Goal: Find specific page/section: Find specific page/section

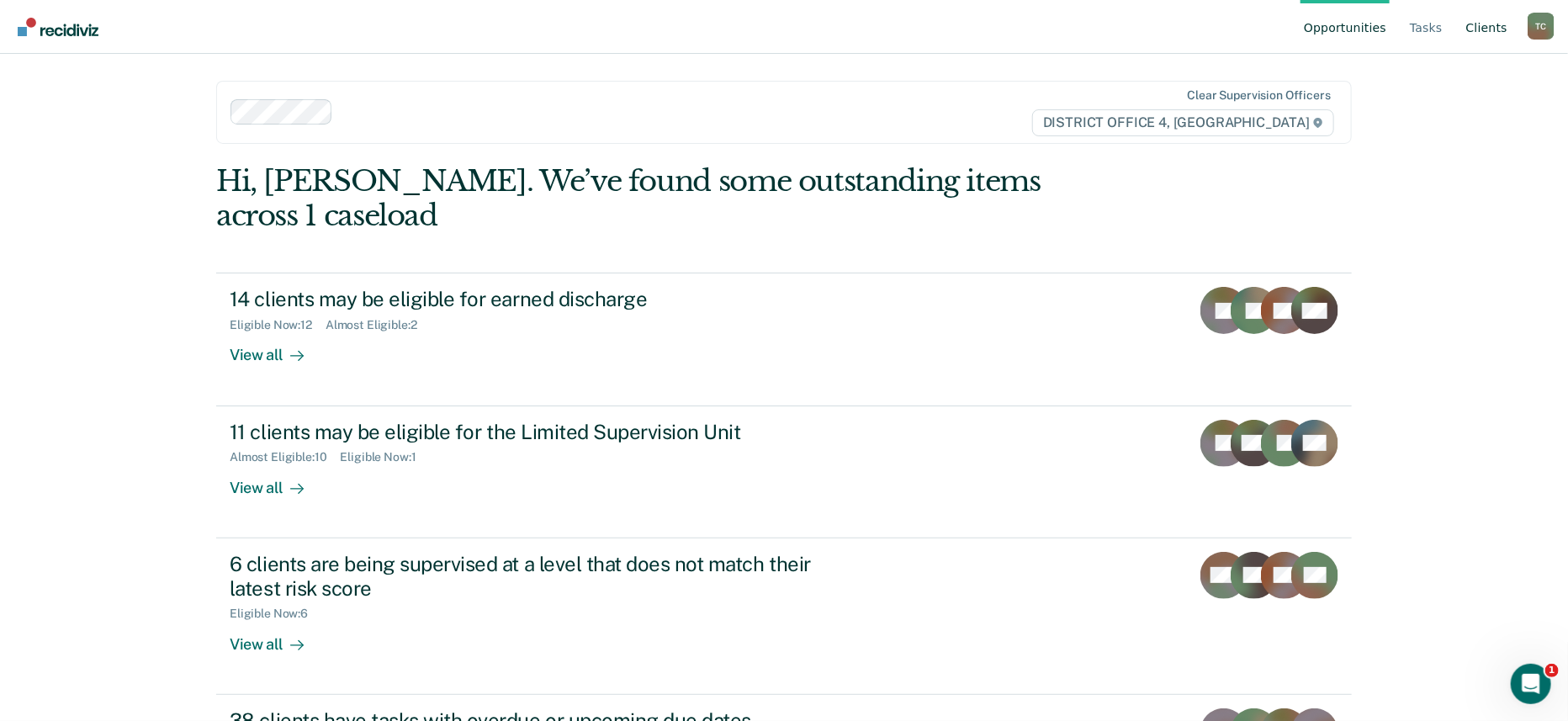
click at [1482, 28] on link "Client s" at bounding box center [1487, 26] width 48 height 54
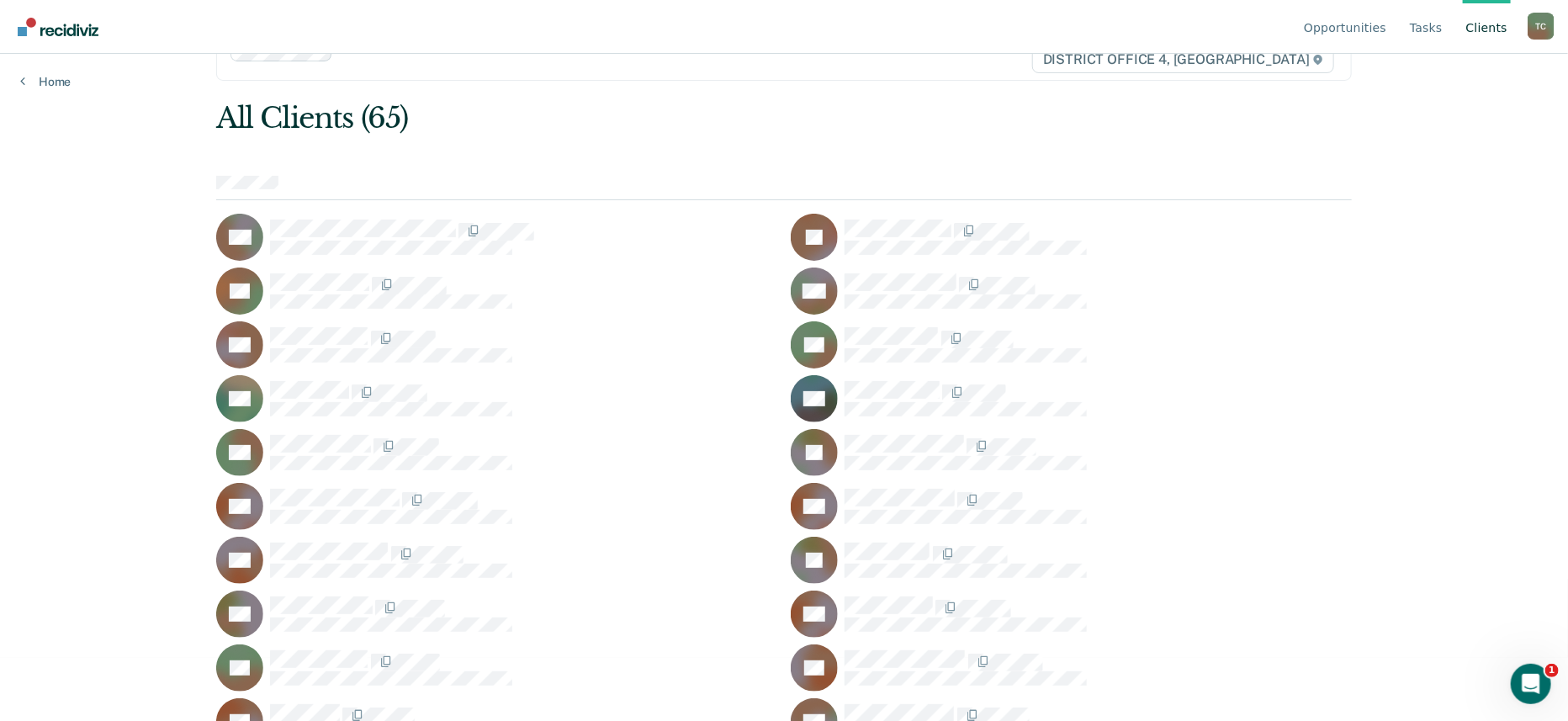
scroll to position [187, 0]
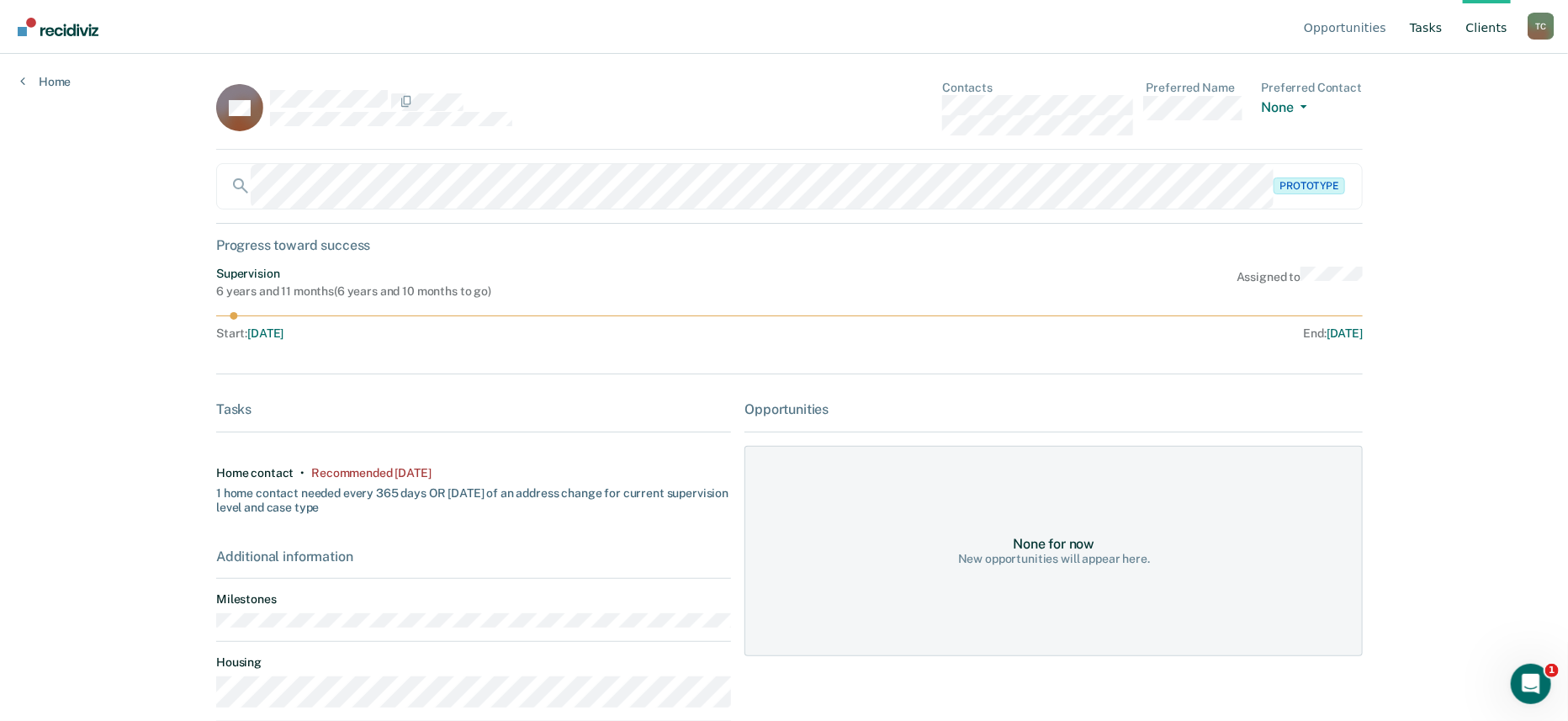
click at [1443, 26] on link "Tasks" at bounding box center [1426, 26] width 39 height 54
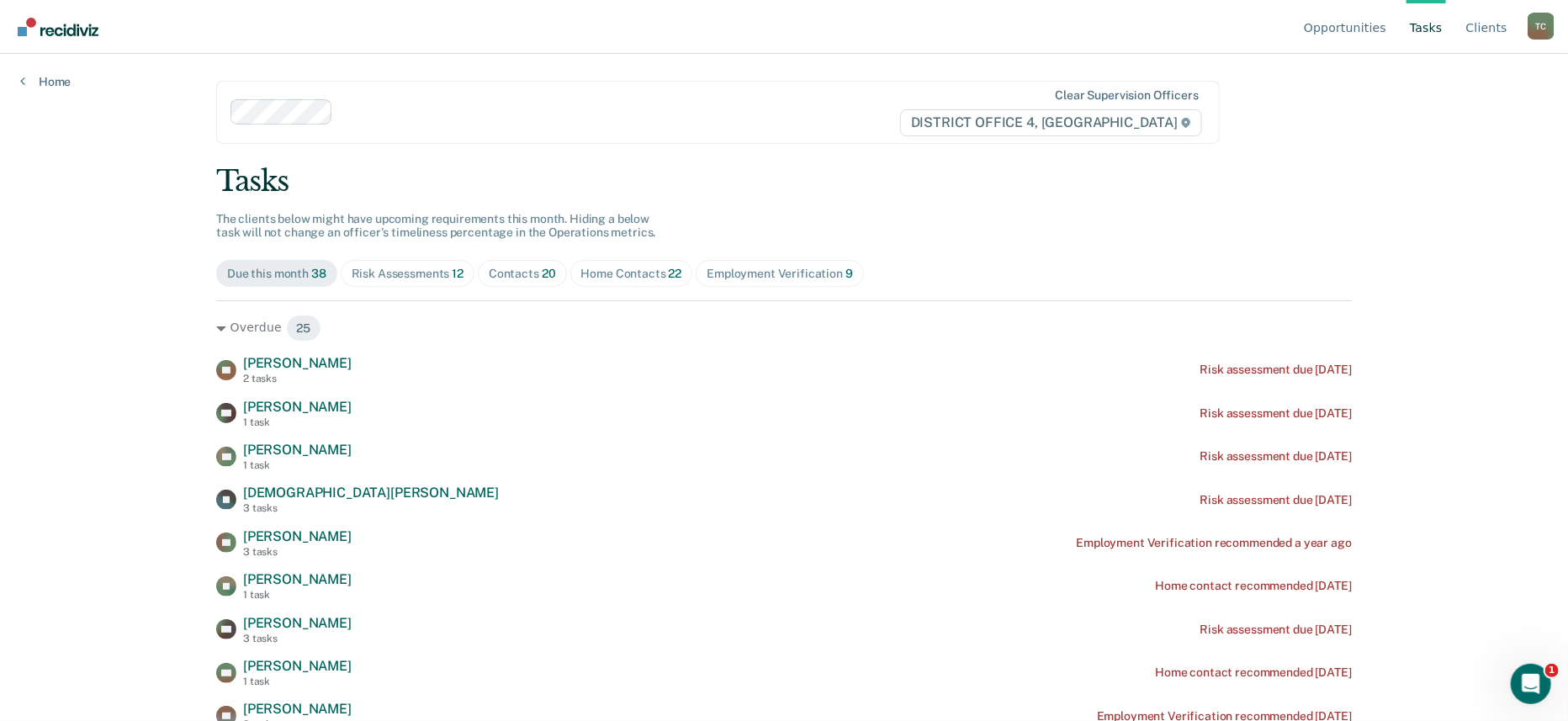
click at [436, 279] on div "Risk Assessments 12" at bounding box center [407, 273] width 112 height 15
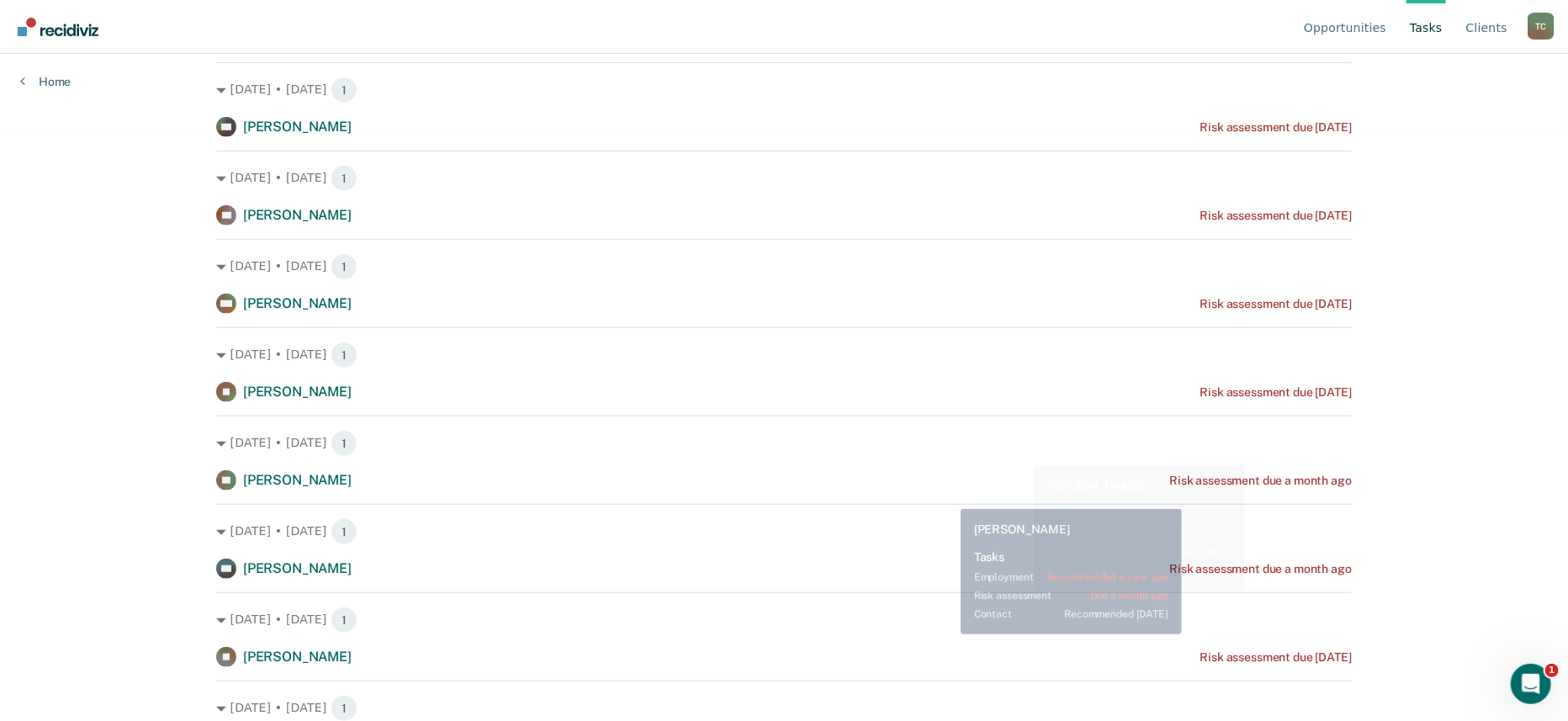
scroll to position [625, 0]
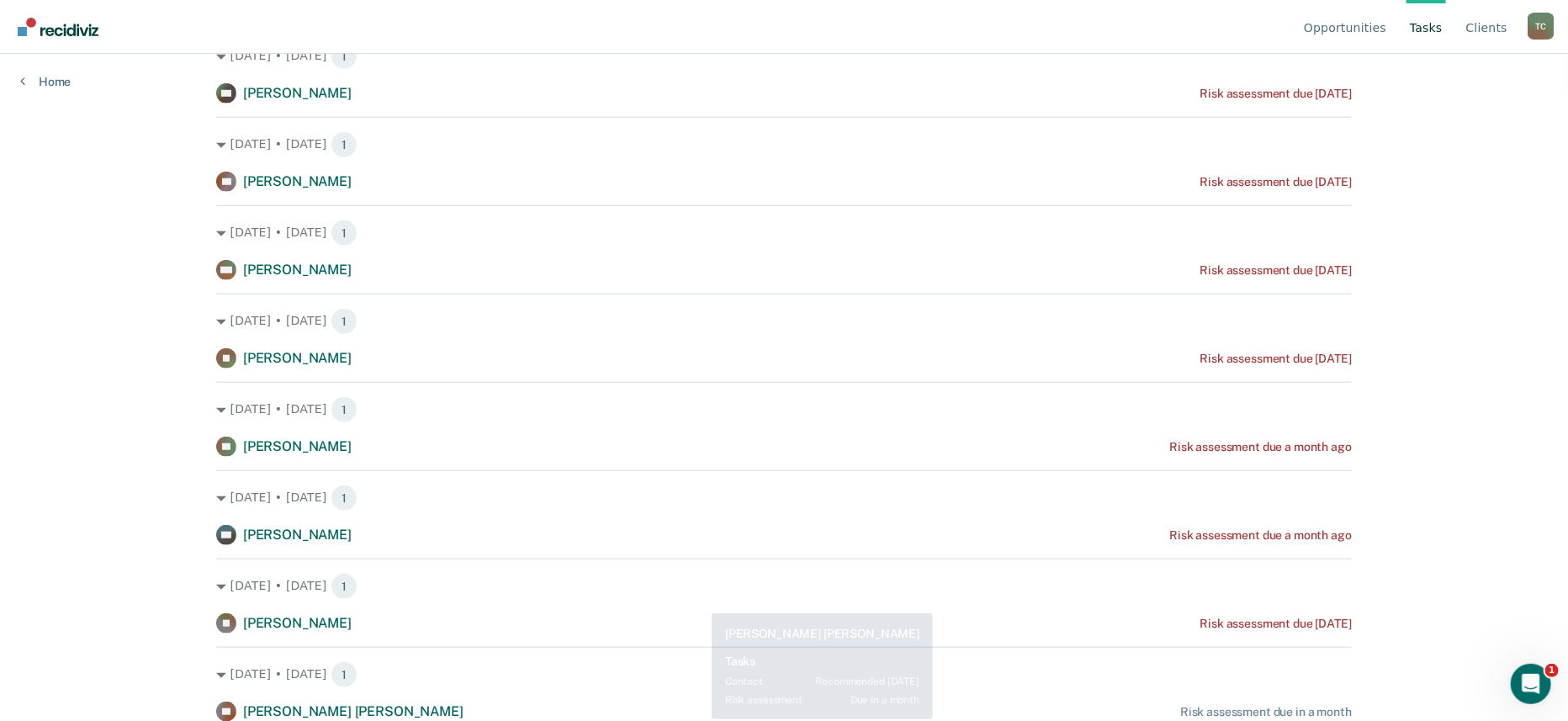
drag, startPoint x: 699, startPoint y: 719, endPoint x: 699, endPoint y: 751, distance: 32.0
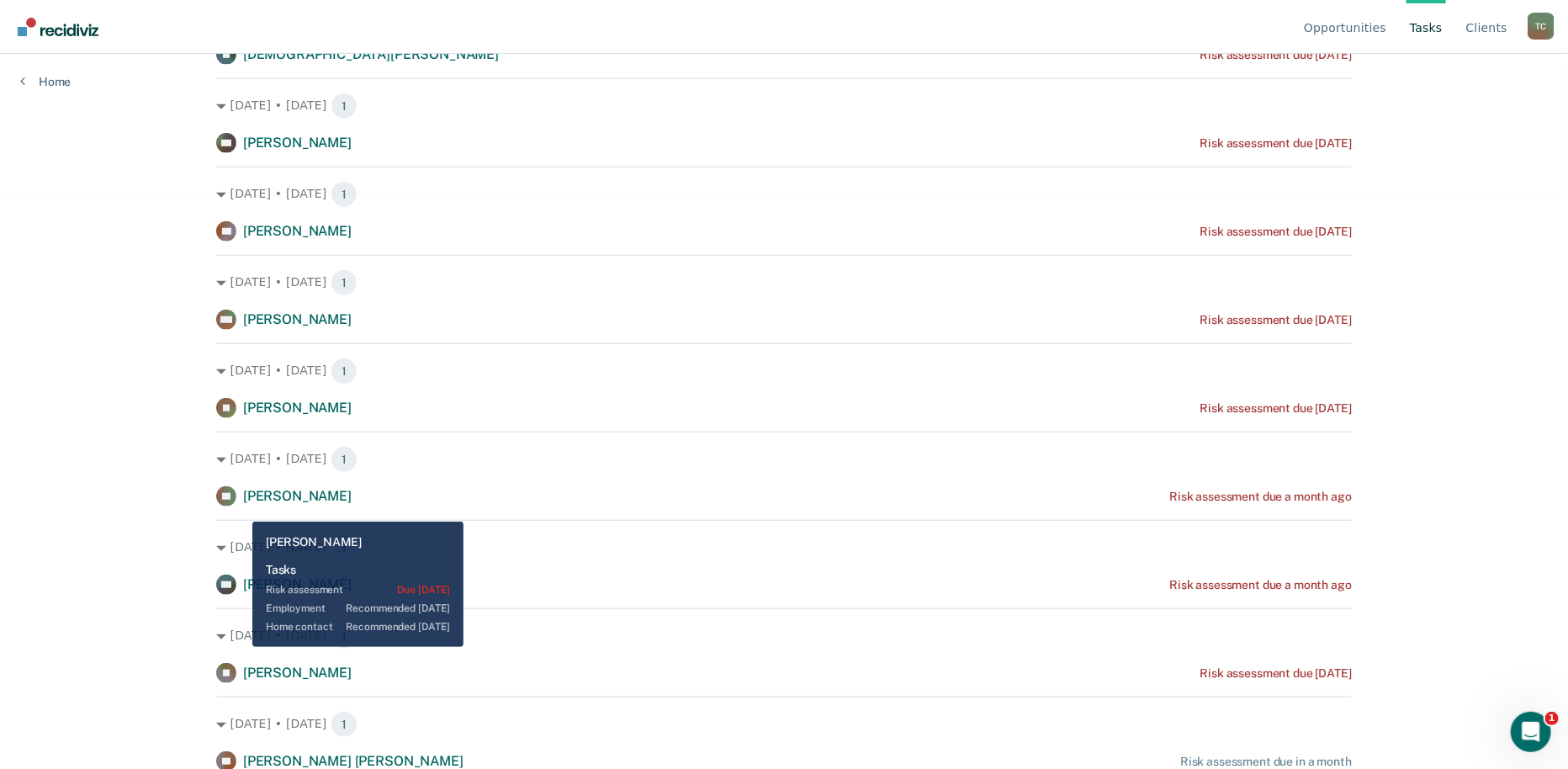
scroll to position [578, 0]
